Goal: Task Accomplishment & Management: Manage account settings

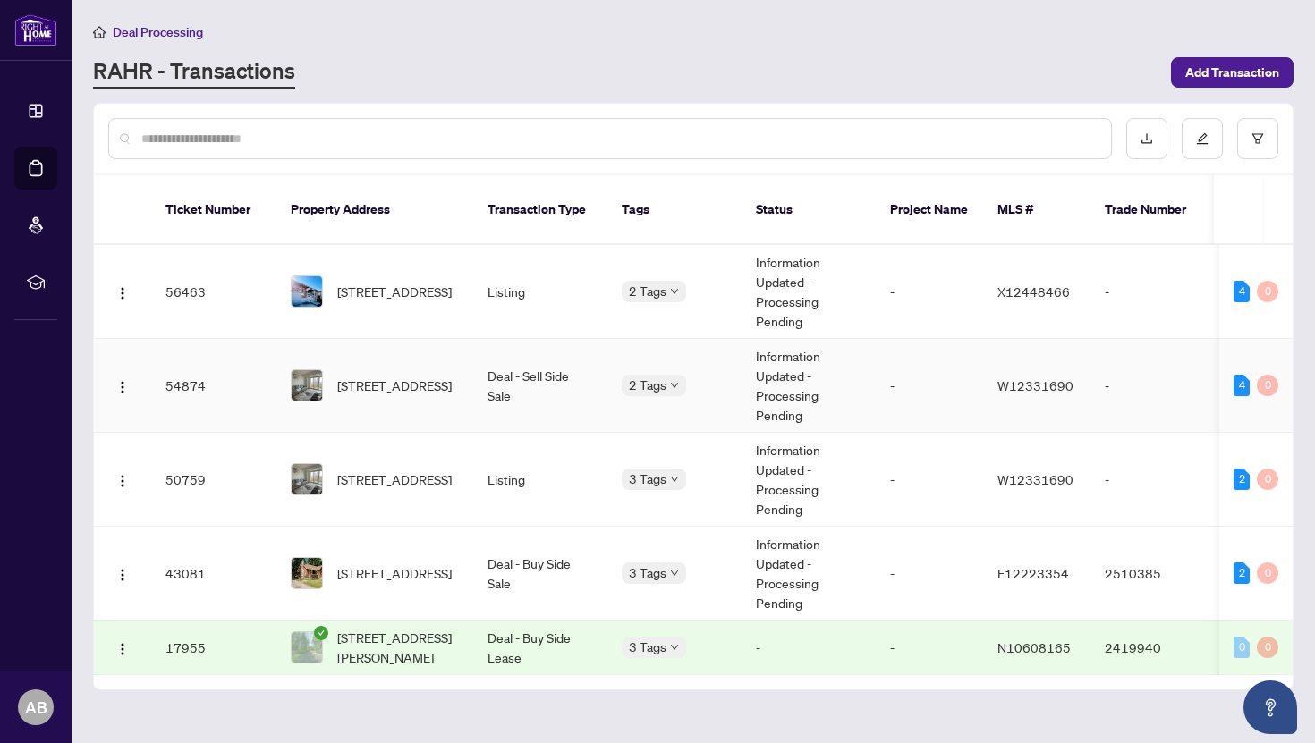
click at [474, 381] on td "Deal - Sell Side Sale" at bounding box center [540, 386] width 134 height 94
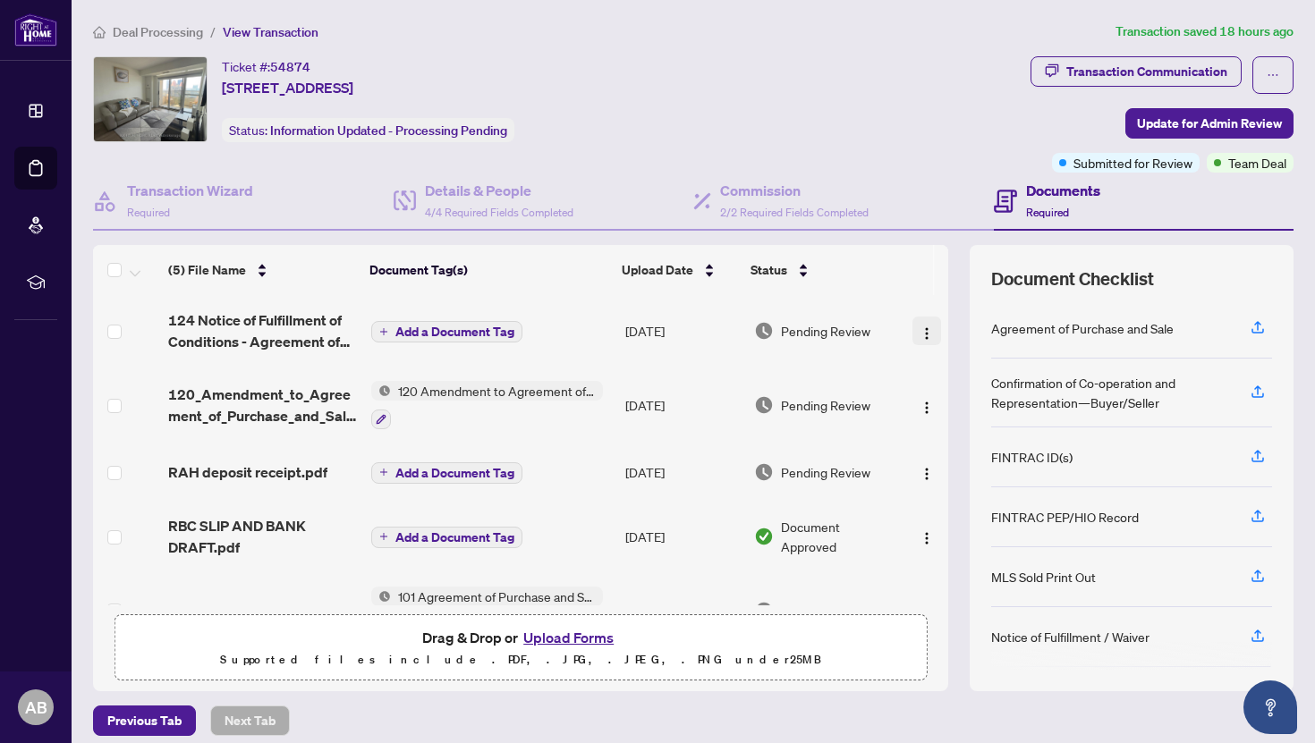
click at [929, 330] on button "button" at bounding box center [926, 331] width 29 height 29
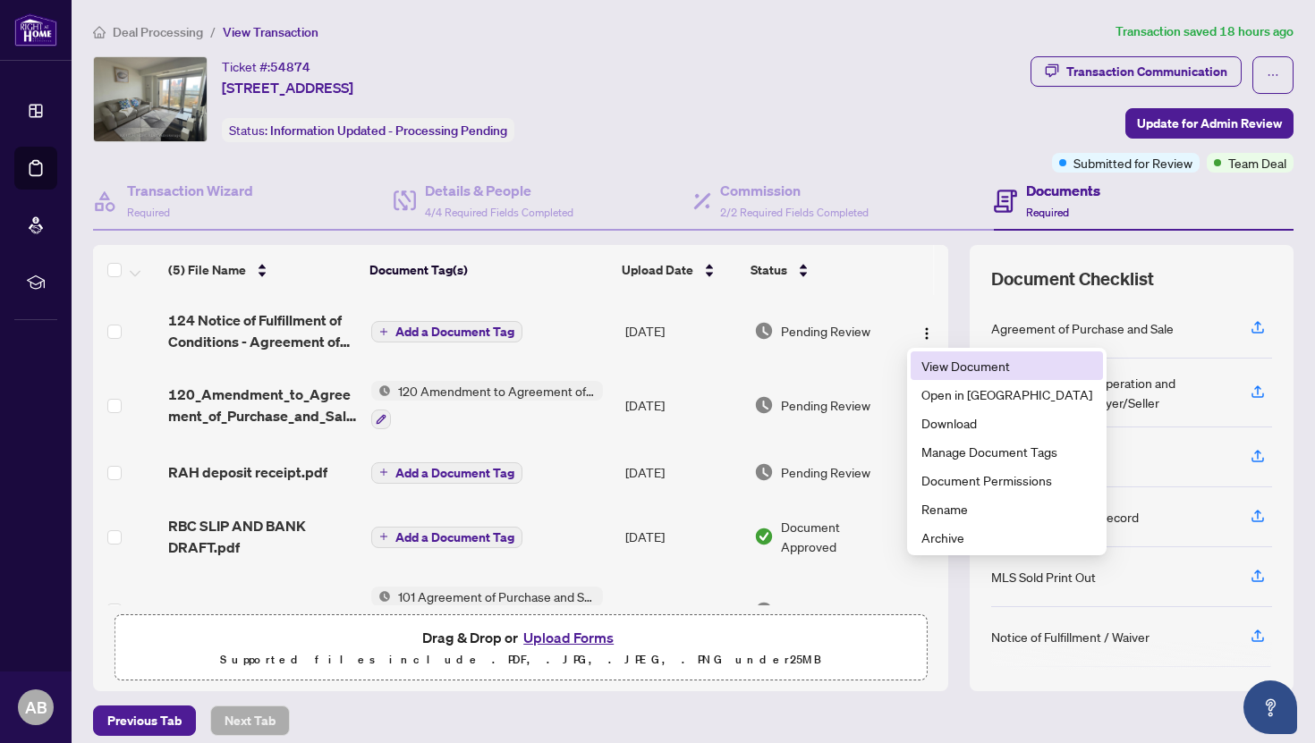
click at [936, 366] on span "View Document" at bounding box center [1006, 366] width 171 height 20
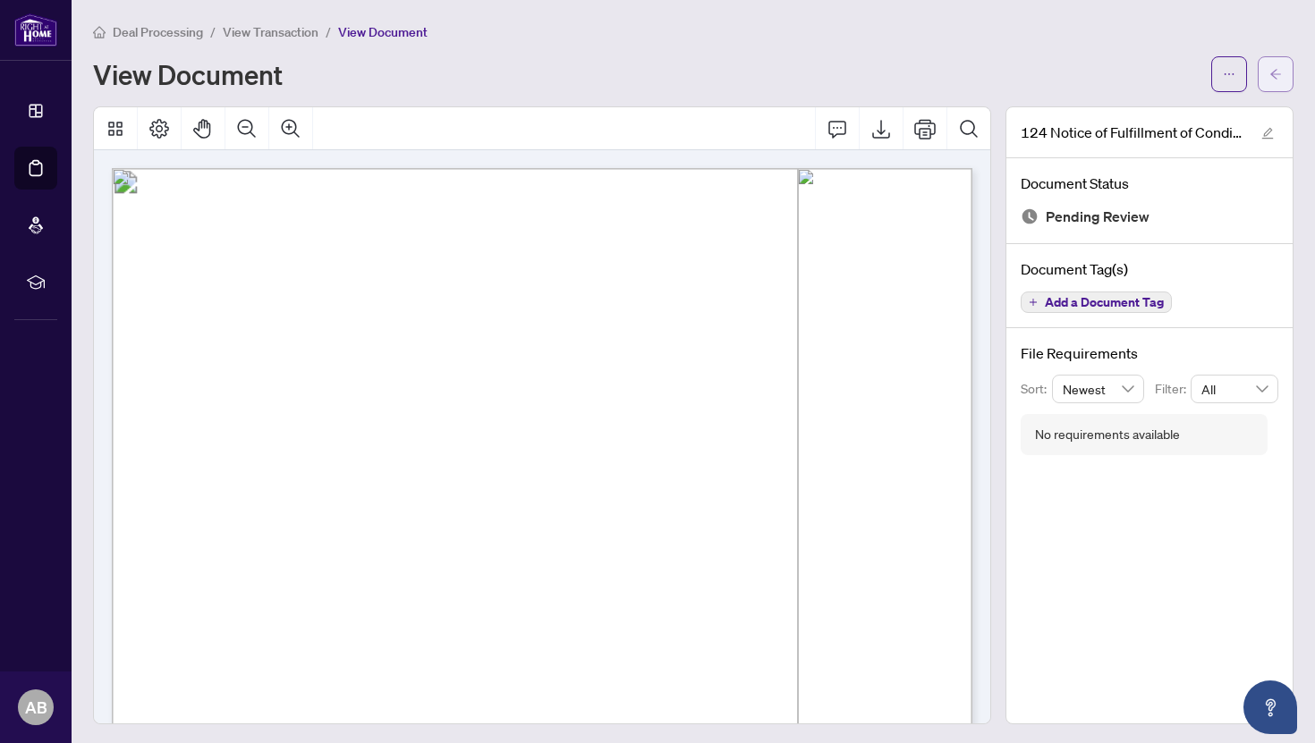
click at [1285, 68] on button "button" at bounding box center [1276, 74] width 36 height 36
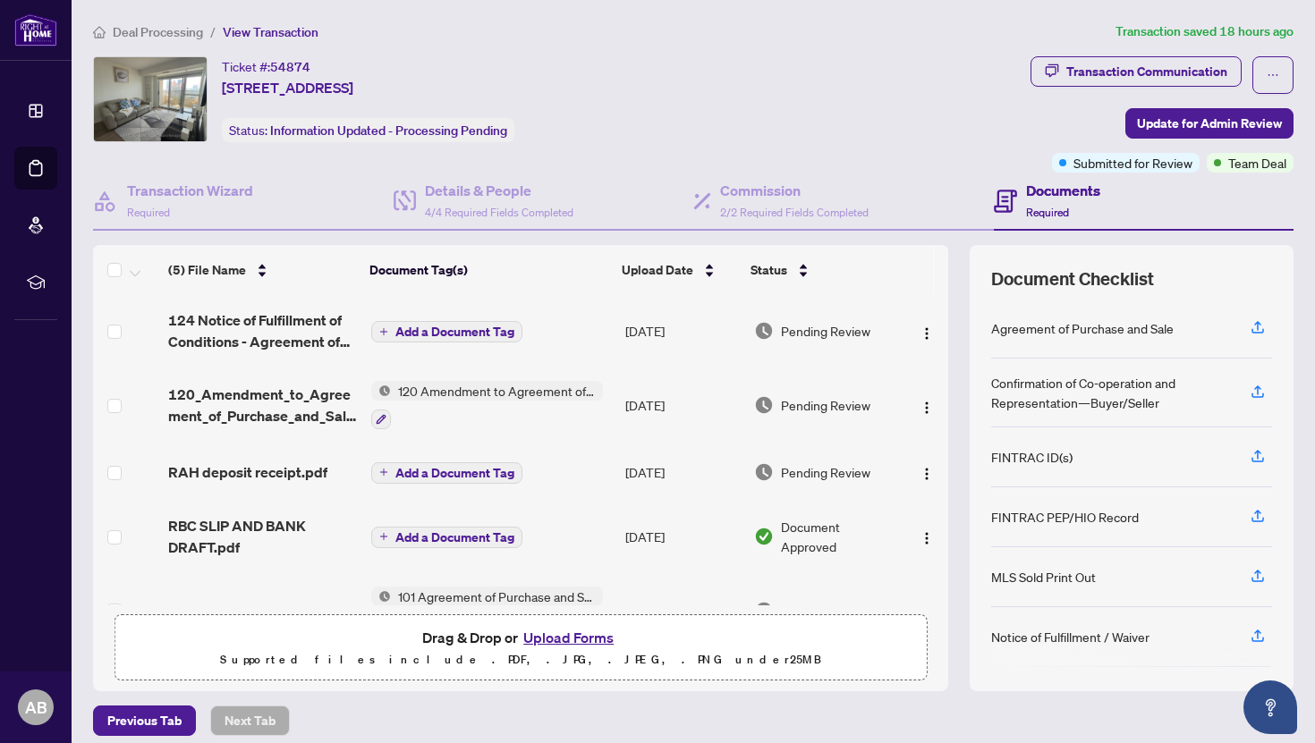
click at [583, 626] on button "Upload Forms" at bounding box center [568, 637] width 101 height 23
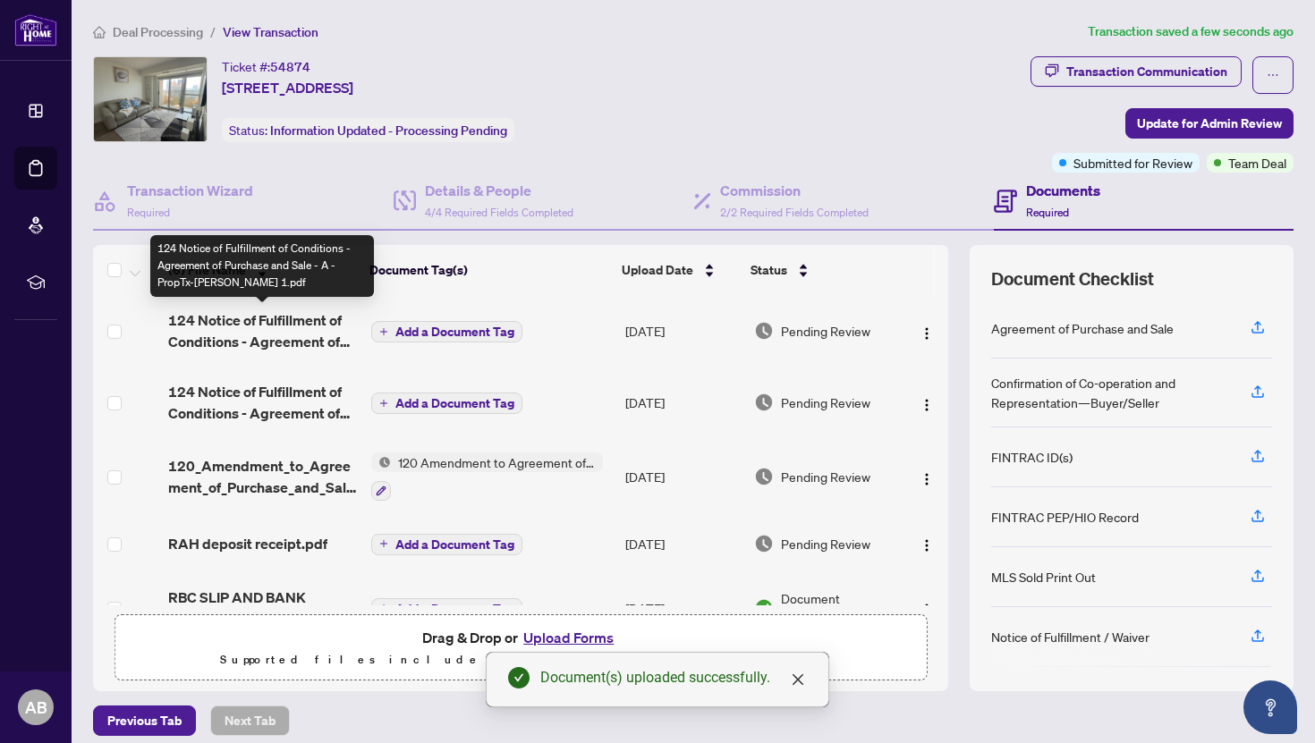
click at [321, 314] on span "124 Notice of Fulfillment of Conditions - Agreement of Purchase and Sale - A - …" at bounding box center [262, 330] width 189 height 43
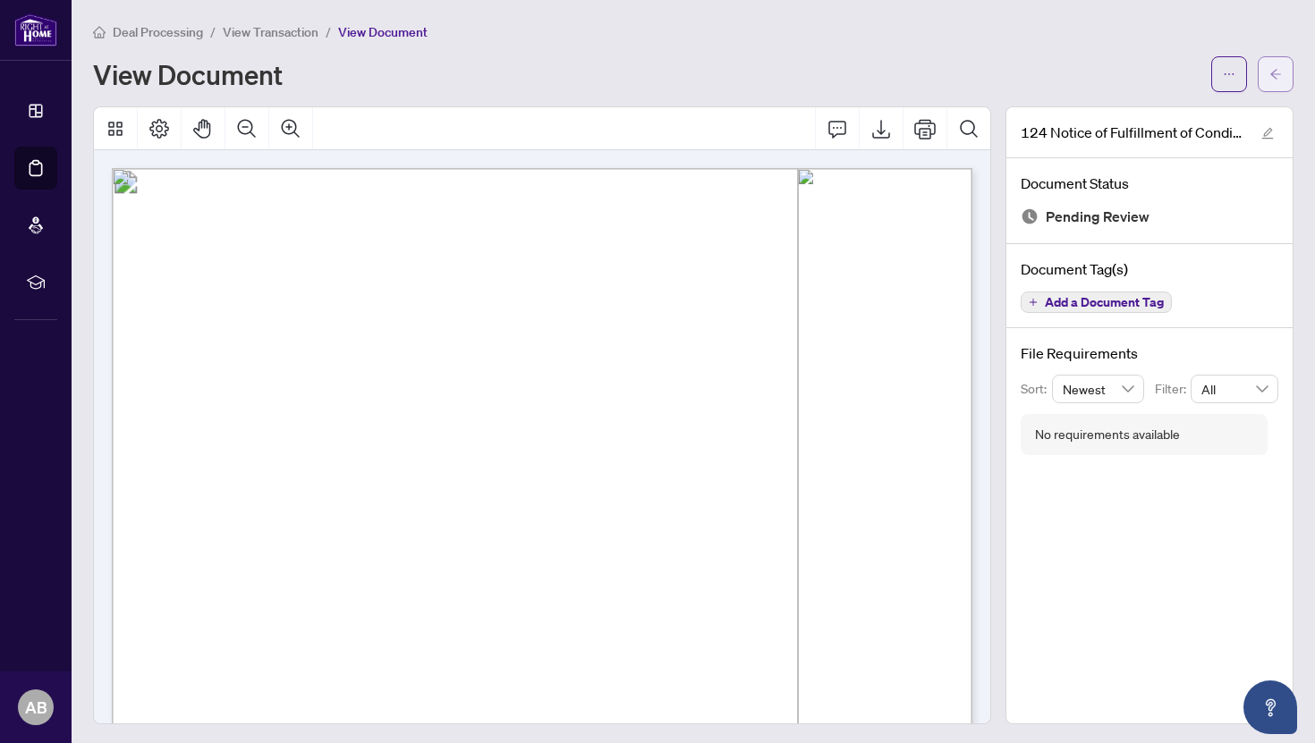
click at [1283, 74] on button "button" at bounding box center [1276, 74] width 36 height 36
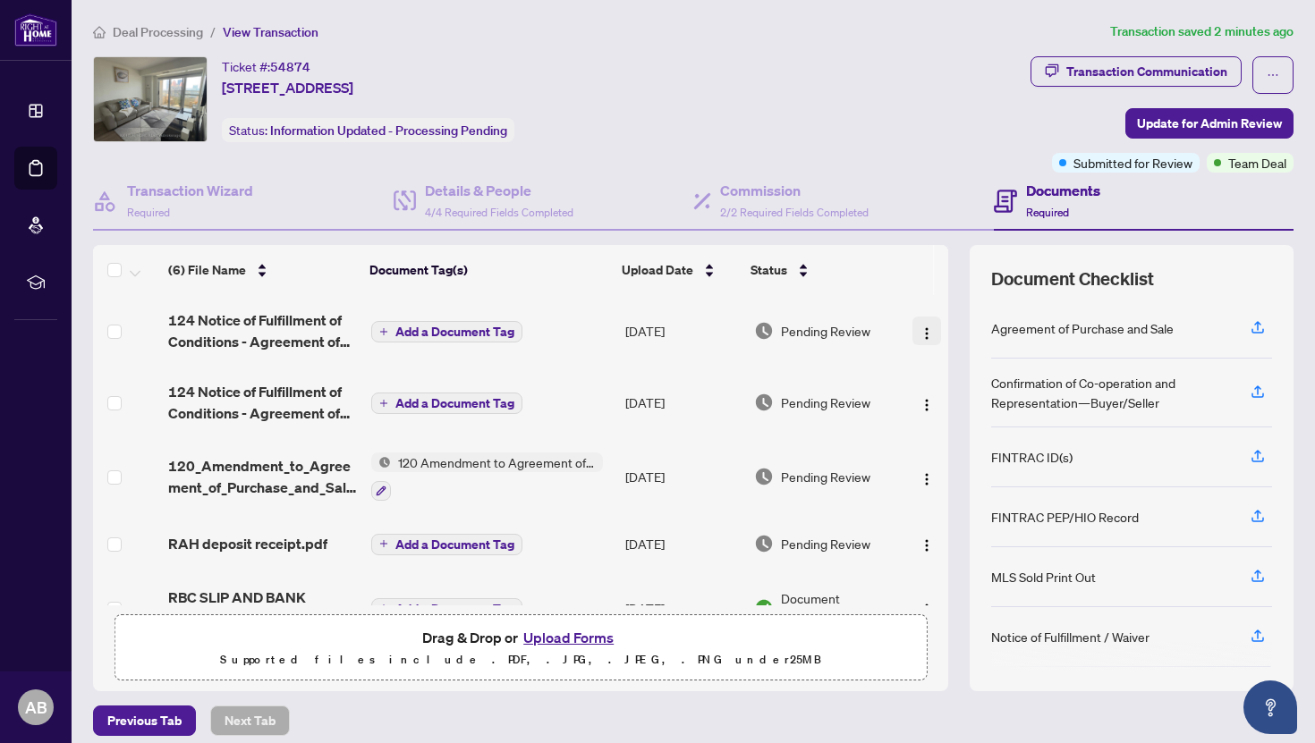
click at [921, 326] on img "button" at bounding box center [926, 333] width 14 height 14
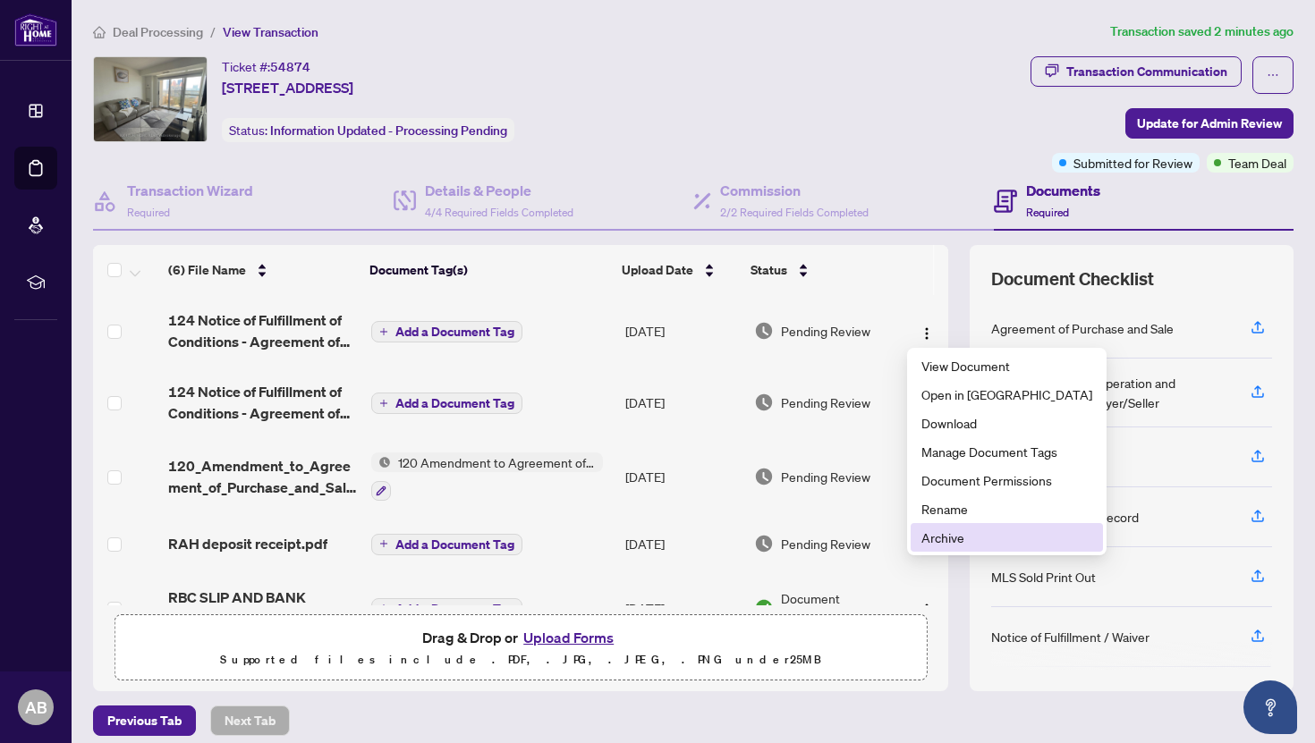
click at [945, 541] on span "Archive" at bounding box center [1006, 538] width 171 height 20
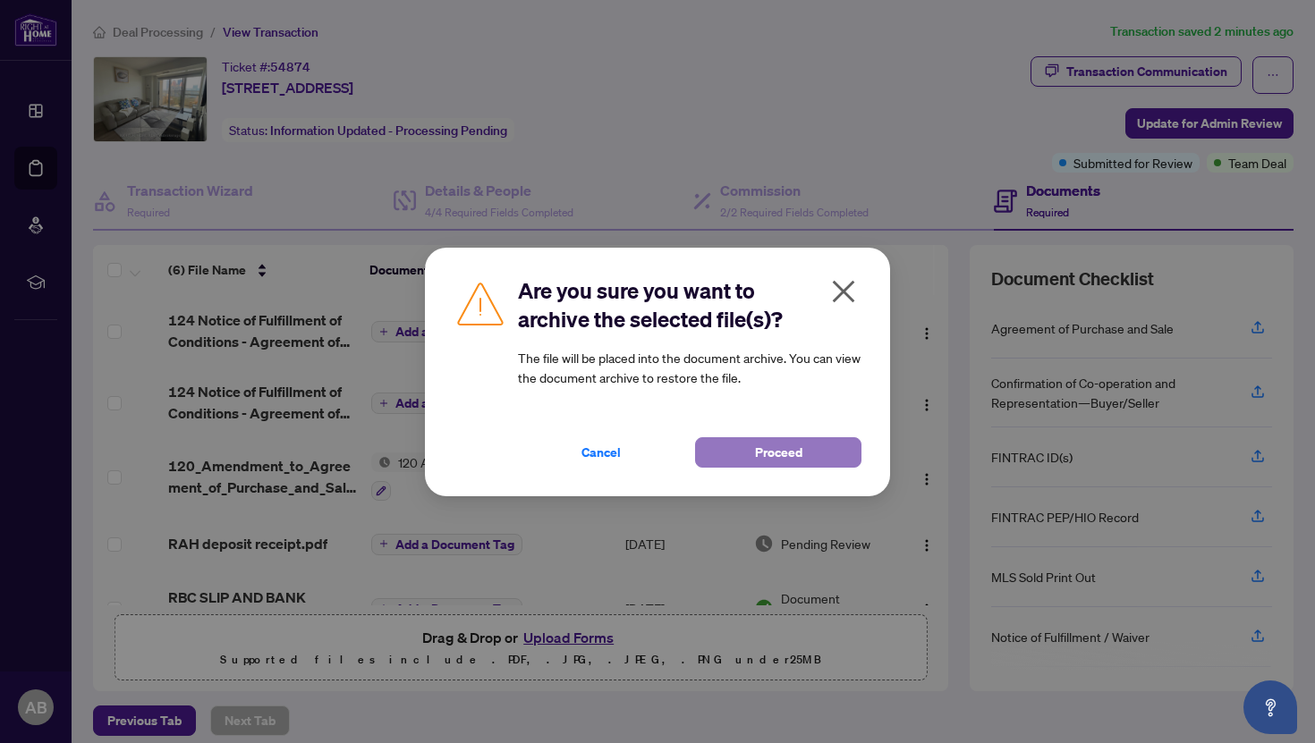
click at [760, 450] on span "Proceed" at bounding box center [778, 452] width 47 height 29
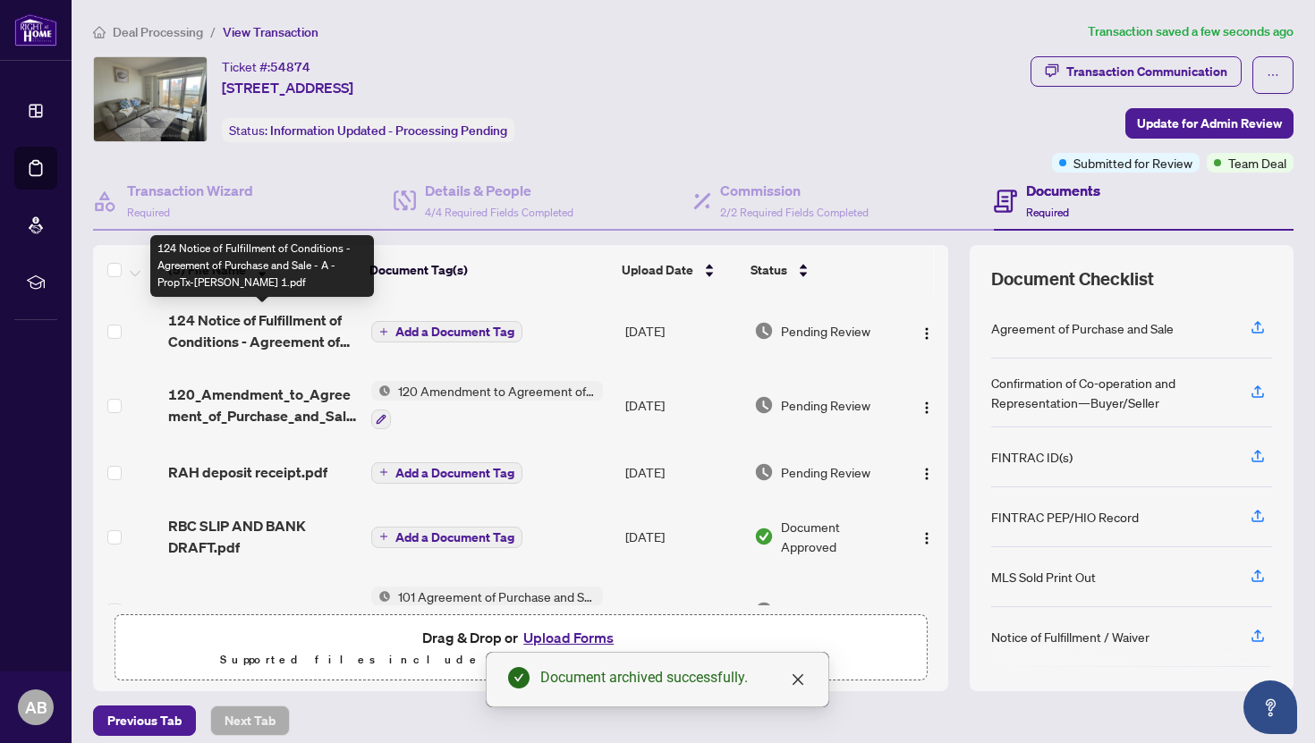
click at [285, 319] on span "124 Notice of Fulfillment of Conditions - Agreement of Purchase and Sale - A - …" at bounding box center [262, 330] width 189 height 43
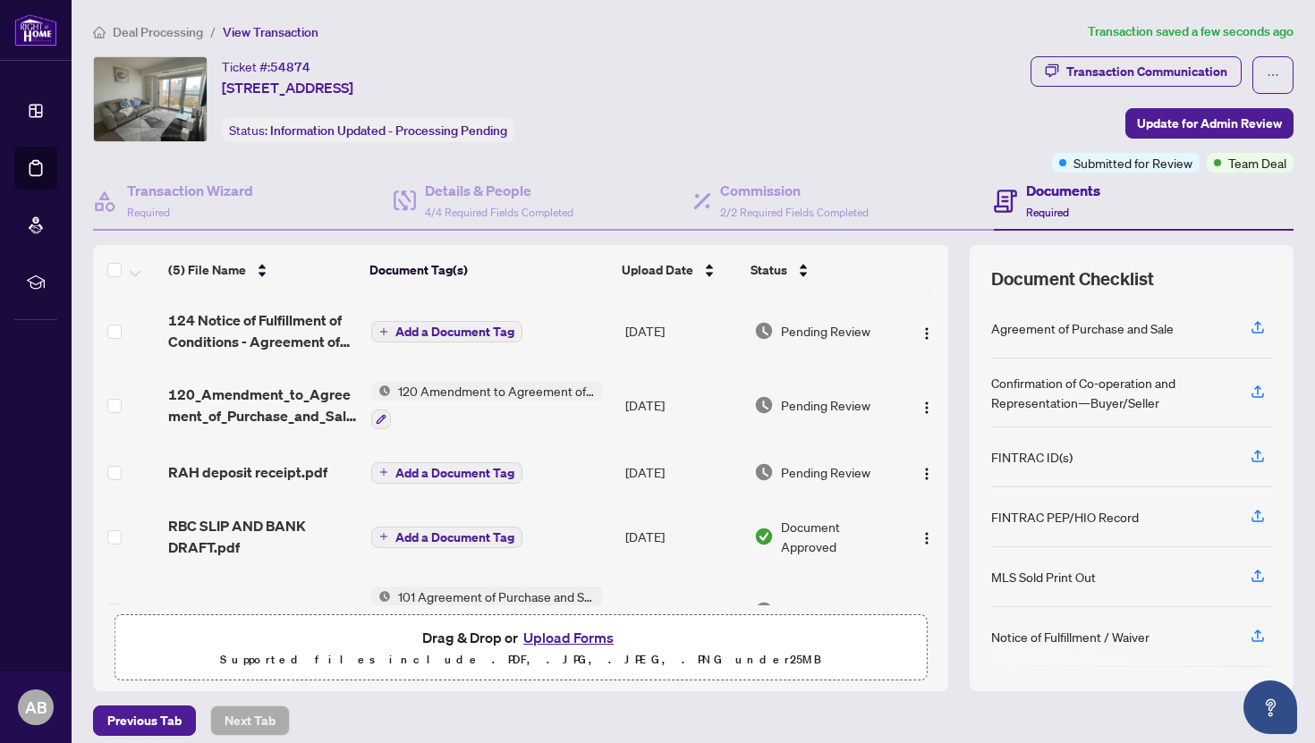
scroll to position [13, 0]
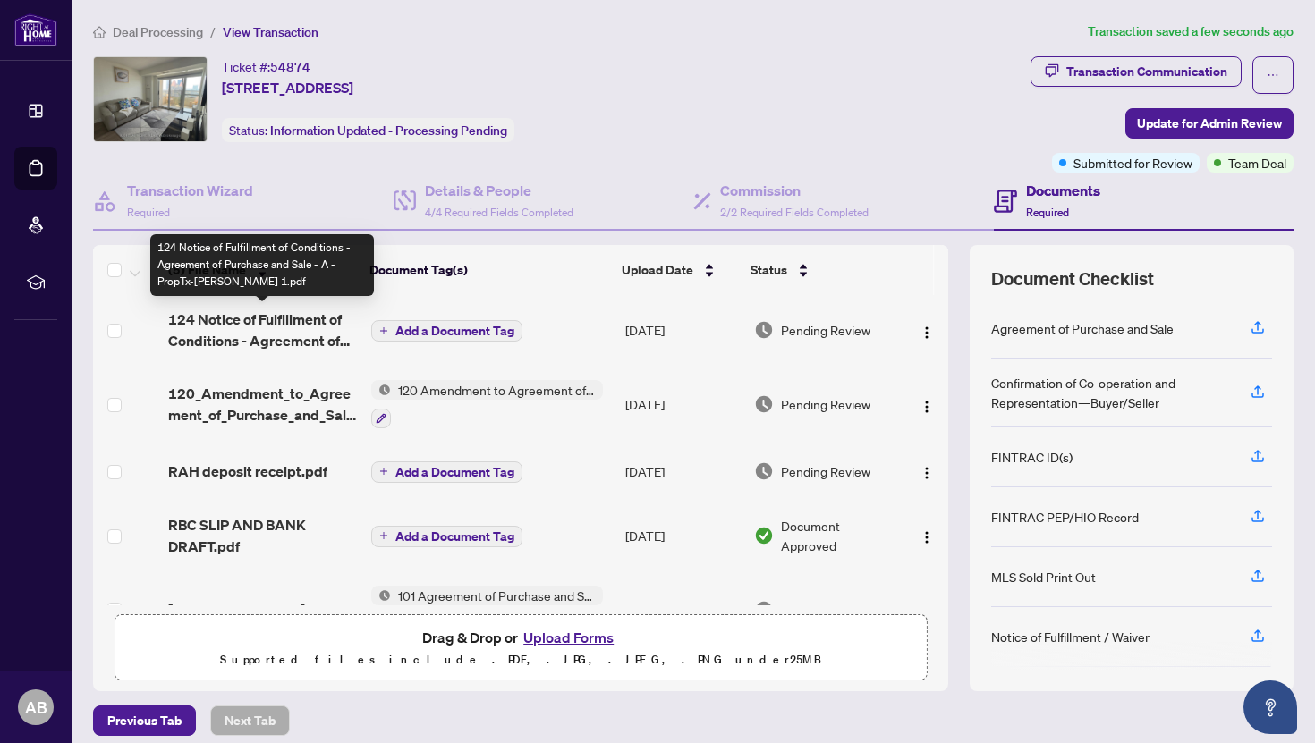
click at [283, 330] on span "124 Notice of Fulfillment of Conditions - Agreement of Purchase and Sale - A - …" at bounding box center [262, 330] width 189 height 43
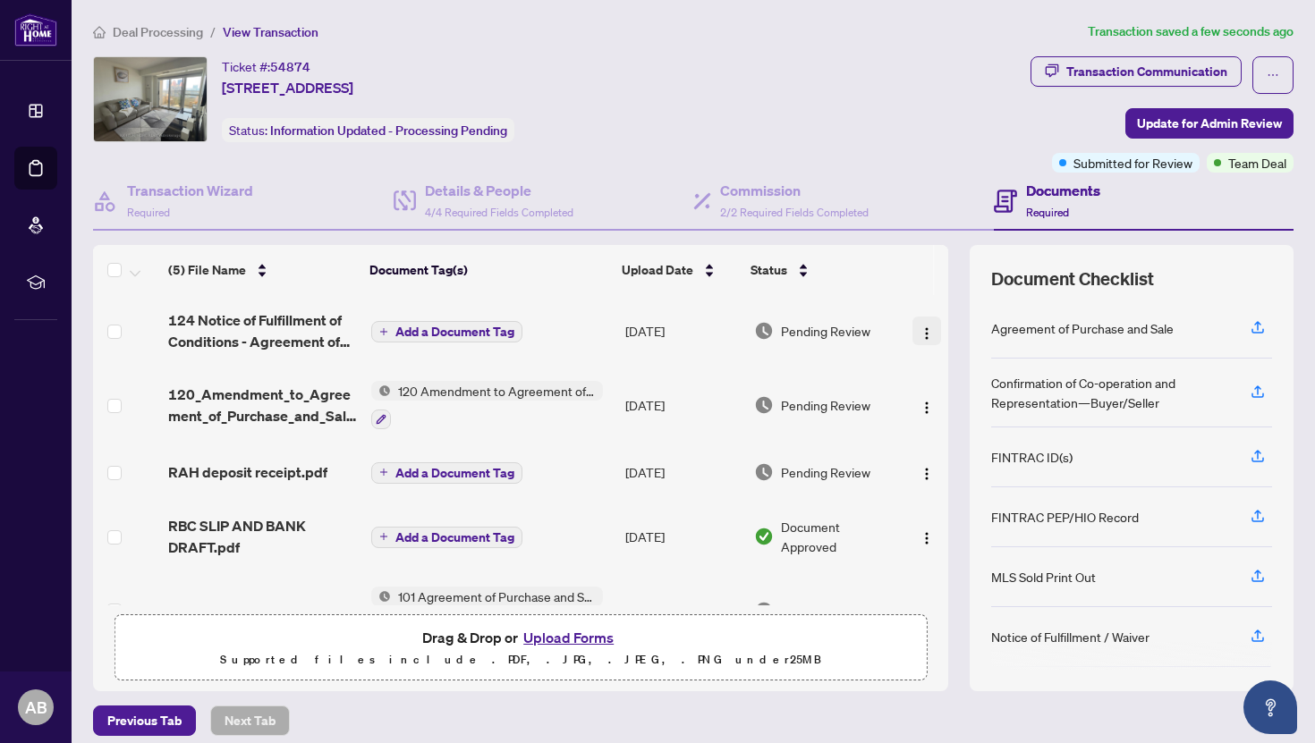
click at [933, 327] on button "button" at bounding box center [926, 331] width 29 height 29
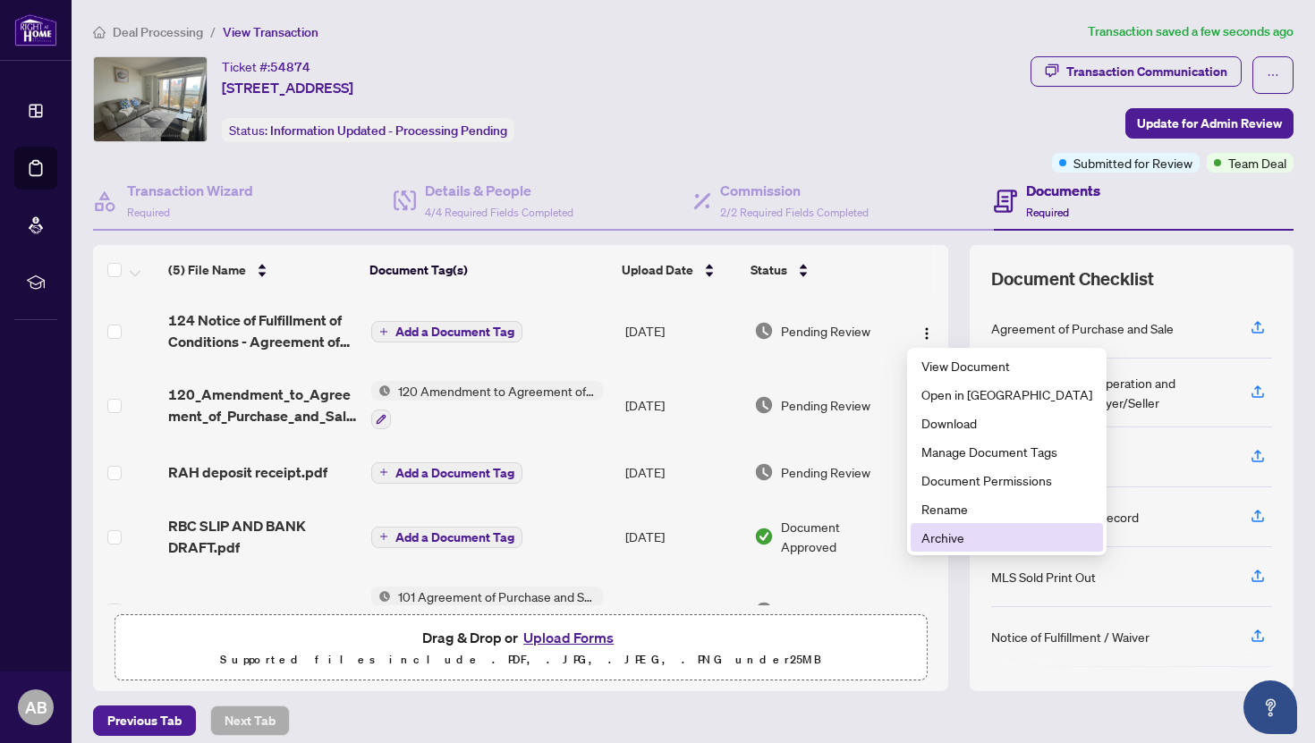
click at [943, 542] on span "Archive" at bounding box center [1006, 538] width 171 height 20
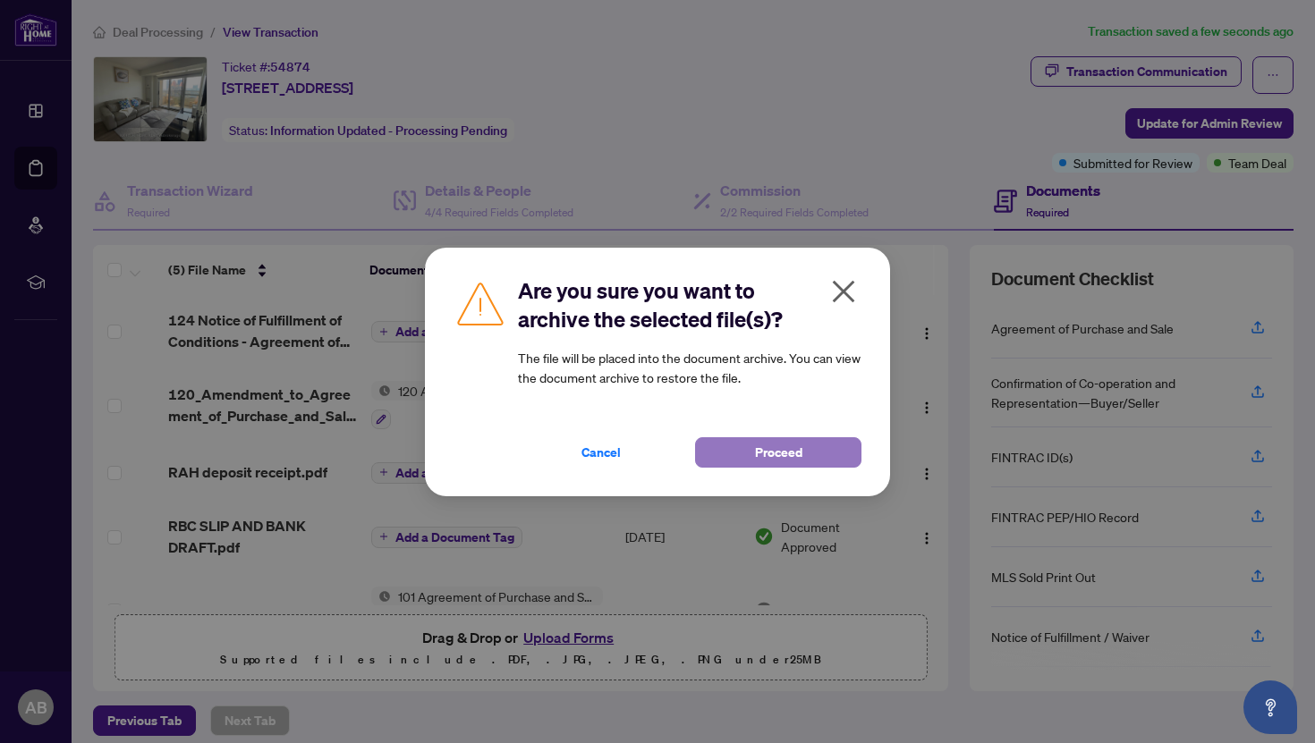
click at [809, 456] on button "Proceed" at bounding box center [778, 452] width 166 height 30
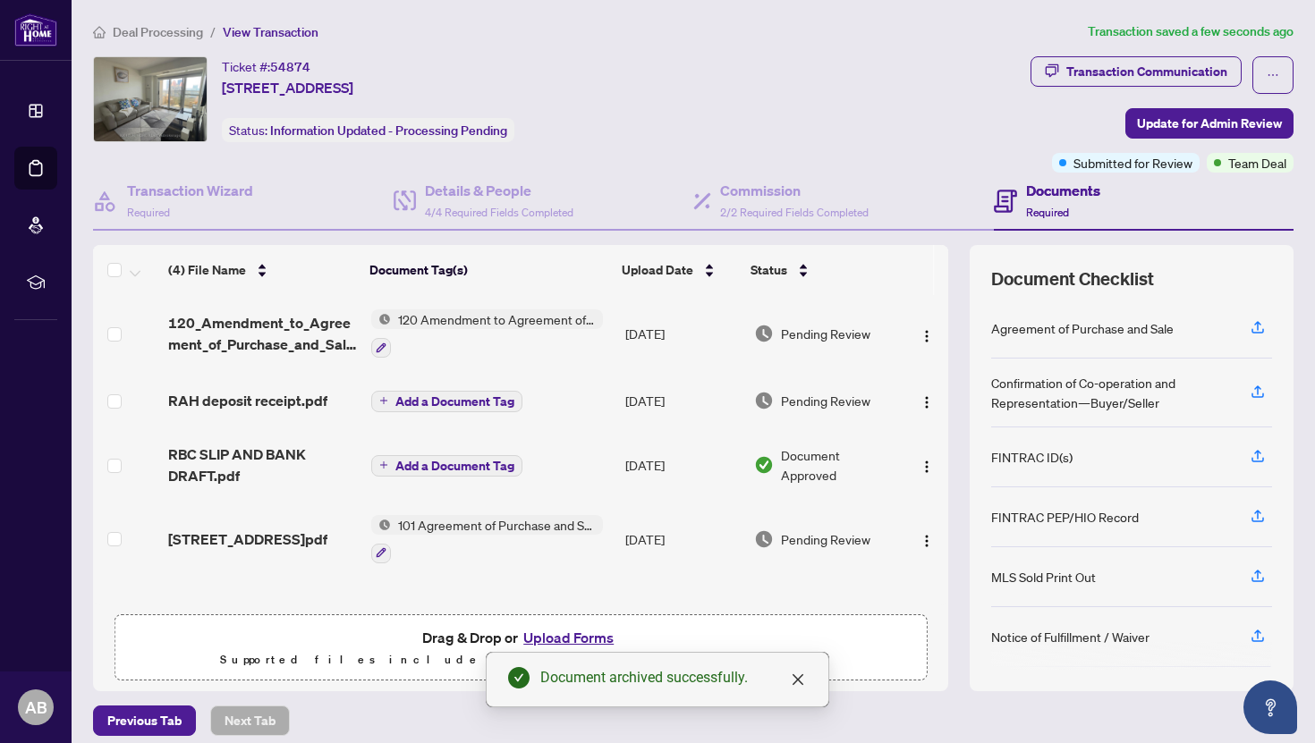
click at [566, 629] on button "Upload Forms" at bounding box center [568, 637] width 101 height 23
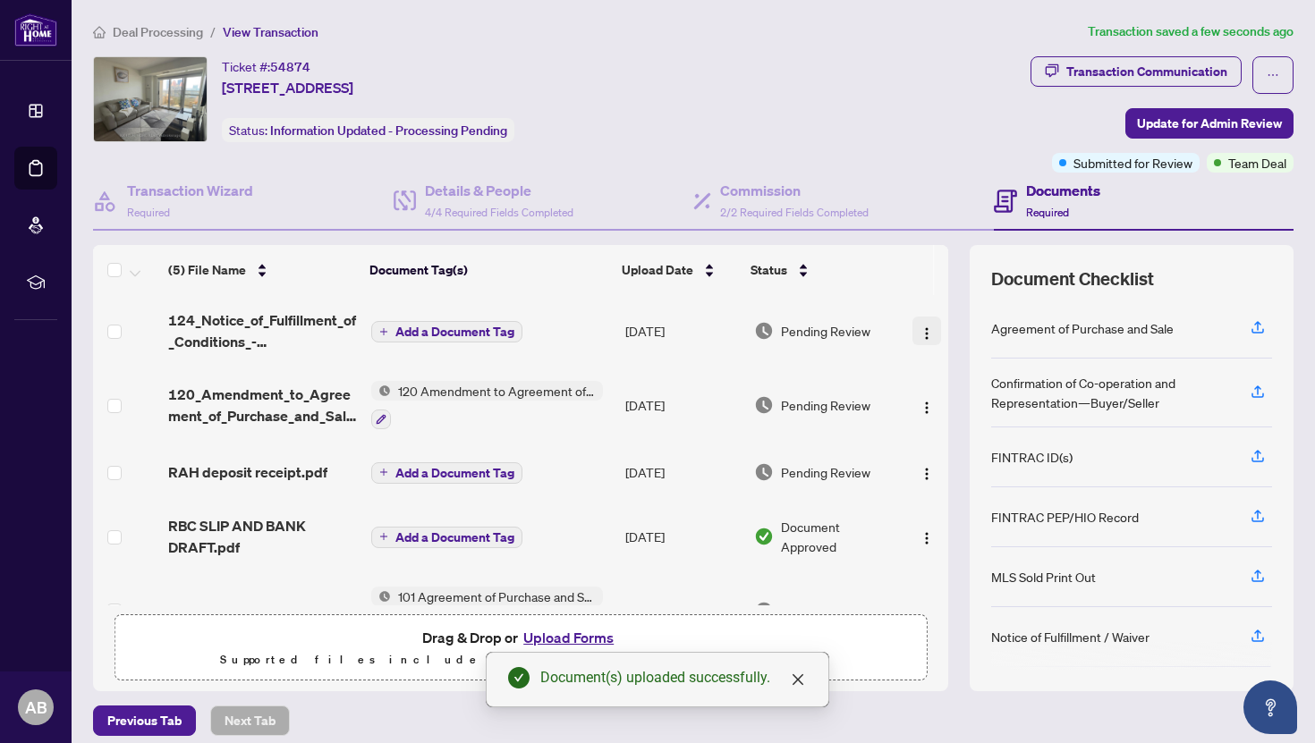
click at [920, 326] on img "button" at bounding box center [926, 333] width 14 height 14
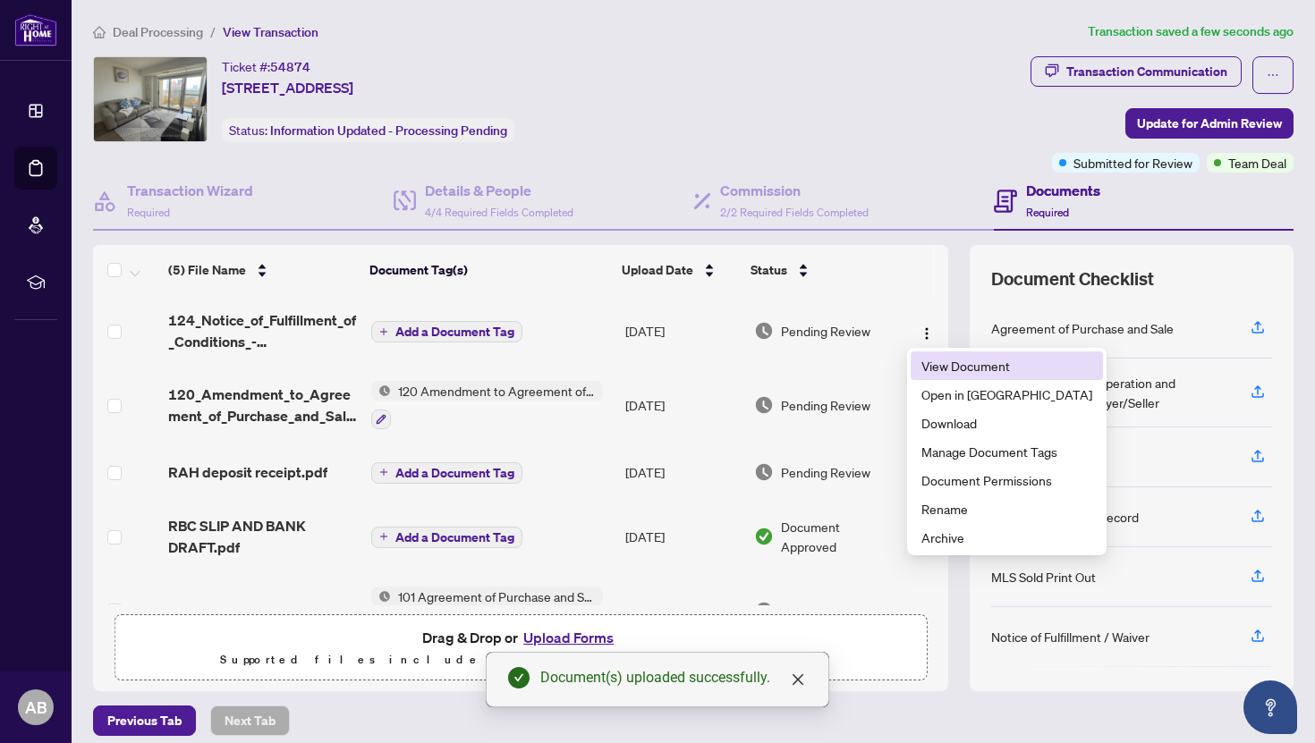
click at [933, 364] on span "View Document" at bounding box center [1006, 366] width 171 height 20
